Goal: Find specific page/section: Find specific page/section

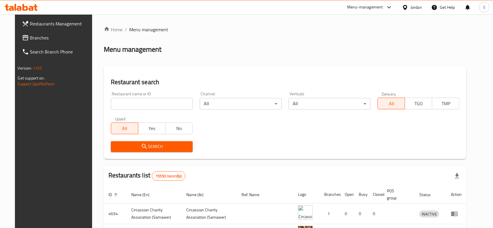
click at [411, 7] on div "Jordan" at bounding box center [416, 7] width 11 height 6
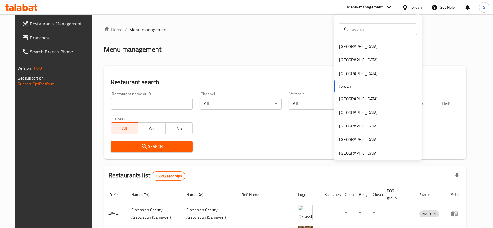
click at [370, 157] on div "[GEOGRAPHIC_DATA] [GEOGRAPHIC_DATA] [GEOGRAPHIC_DATA] [GEOGRAPHIC_DATA] [GEOGRA…" at bounding box center [378, 87] width 88 height 145
click at [366, 152] on div "[GEOGRAPHIC_DATA]" at bounding box center [358, 153] width 39 height 6
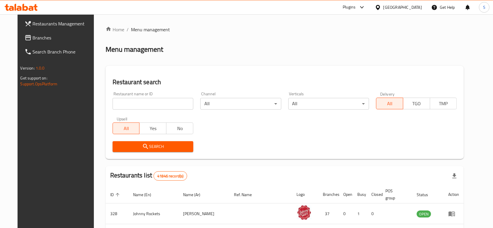
click at [168, 106] on input "search" at bounding box center [153, 104] width 81 height 12
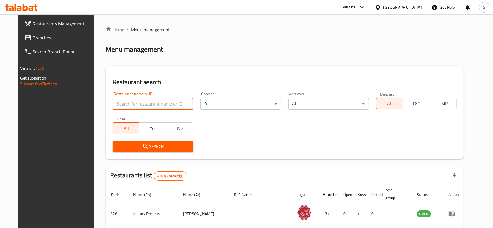
paste input "Brew & co"
click button "Search" at bounding box center [153, 146] width 81 height 11
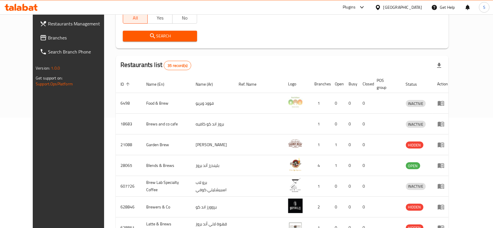
scroll to position [17, 0]
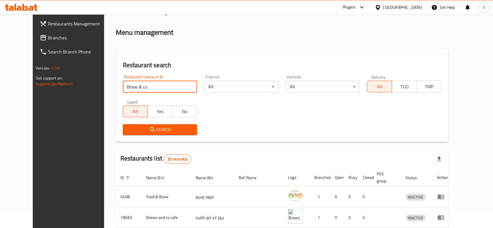
type input "Brew & co"
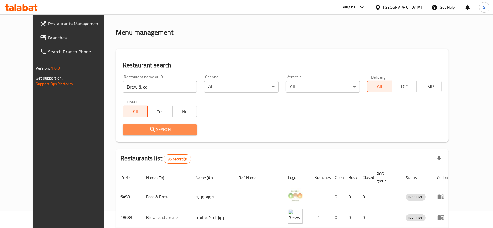
click at [147, 126] on span "Search" at bounding box center [159, 129] width 65 height 7
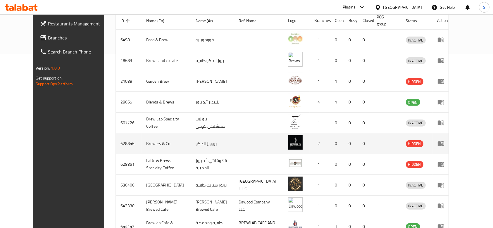
scroll to position [212, 0]
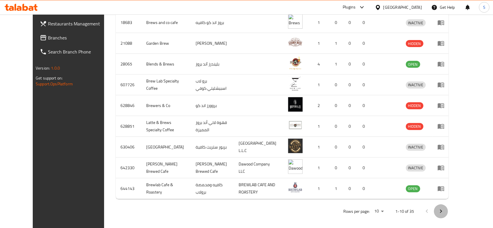
click at [444, 208] on icon "Next page" at bounding box center [440, 211] width 7 height 7
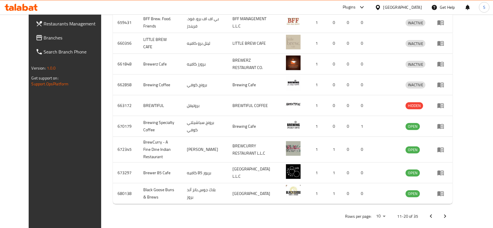
drag, startPoint x: 468, startPoint y: 209, endPoint x: 470, endPoint y: 210, distance: 3.1
click at [452, 210] on button "Next page" at bounding box center [445, 216] width 14 height 14
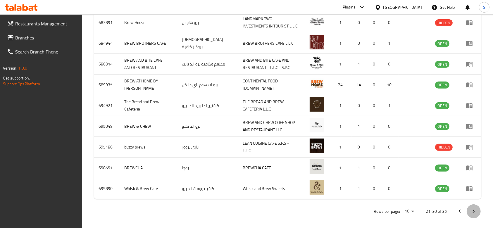
click at [472, 208] on icon "Next page" at bounding box center [473, 211] width 7 height 7
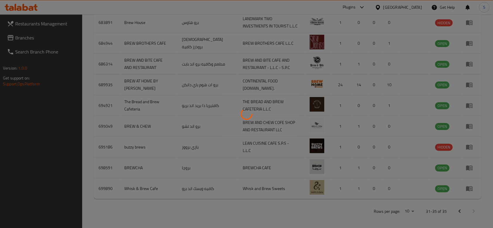
scroll to position [103, 0]
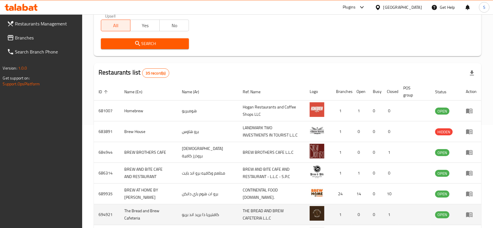
click at [461, 208] on td "enhanced table" at bounding box center [471, 214] width 20 height 21
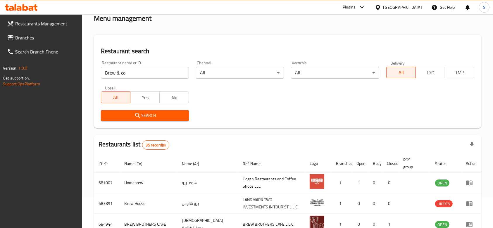
scroll to position [0, 0]
